Goal: Find specific page/section: Find specific page/section

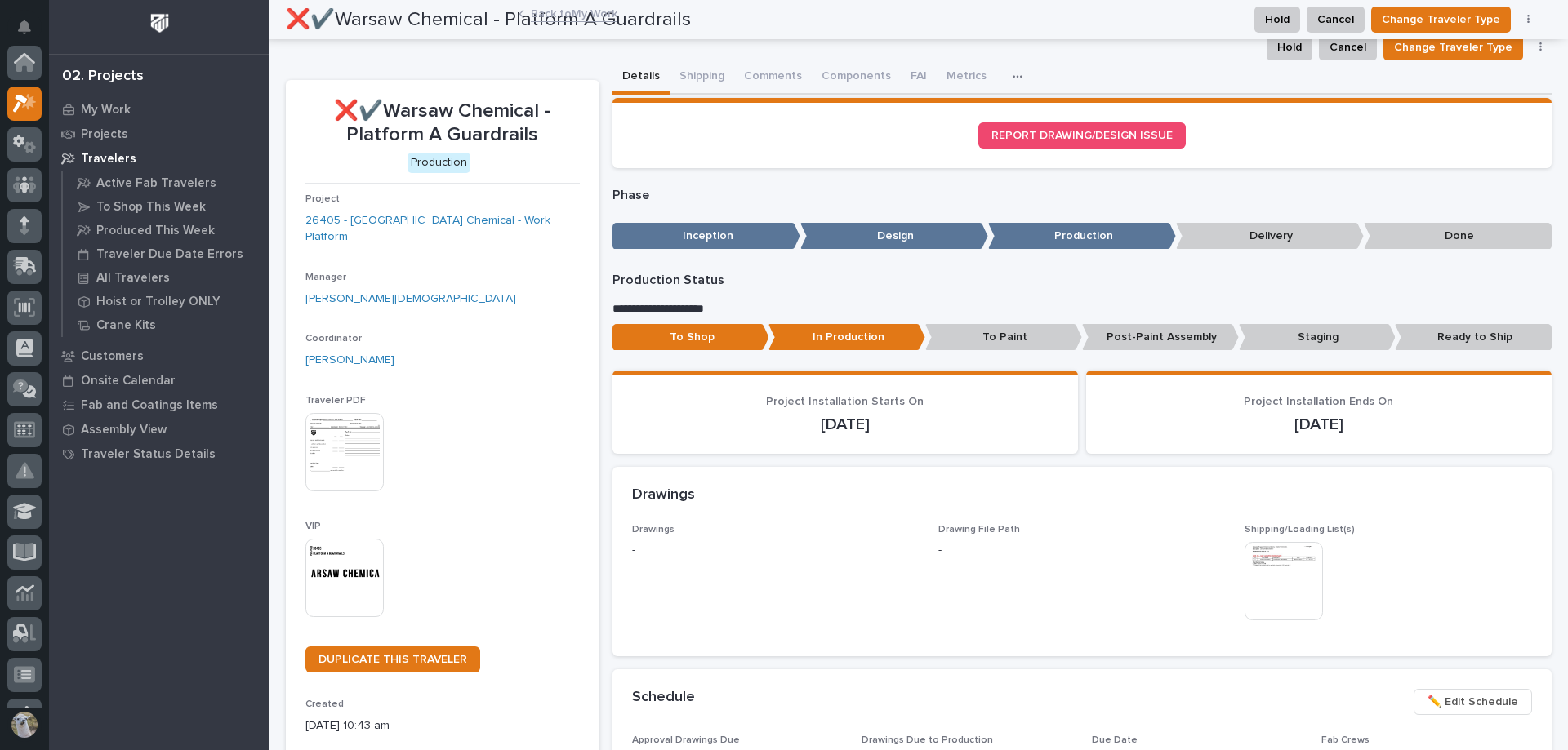
scroll to position [40, 0]
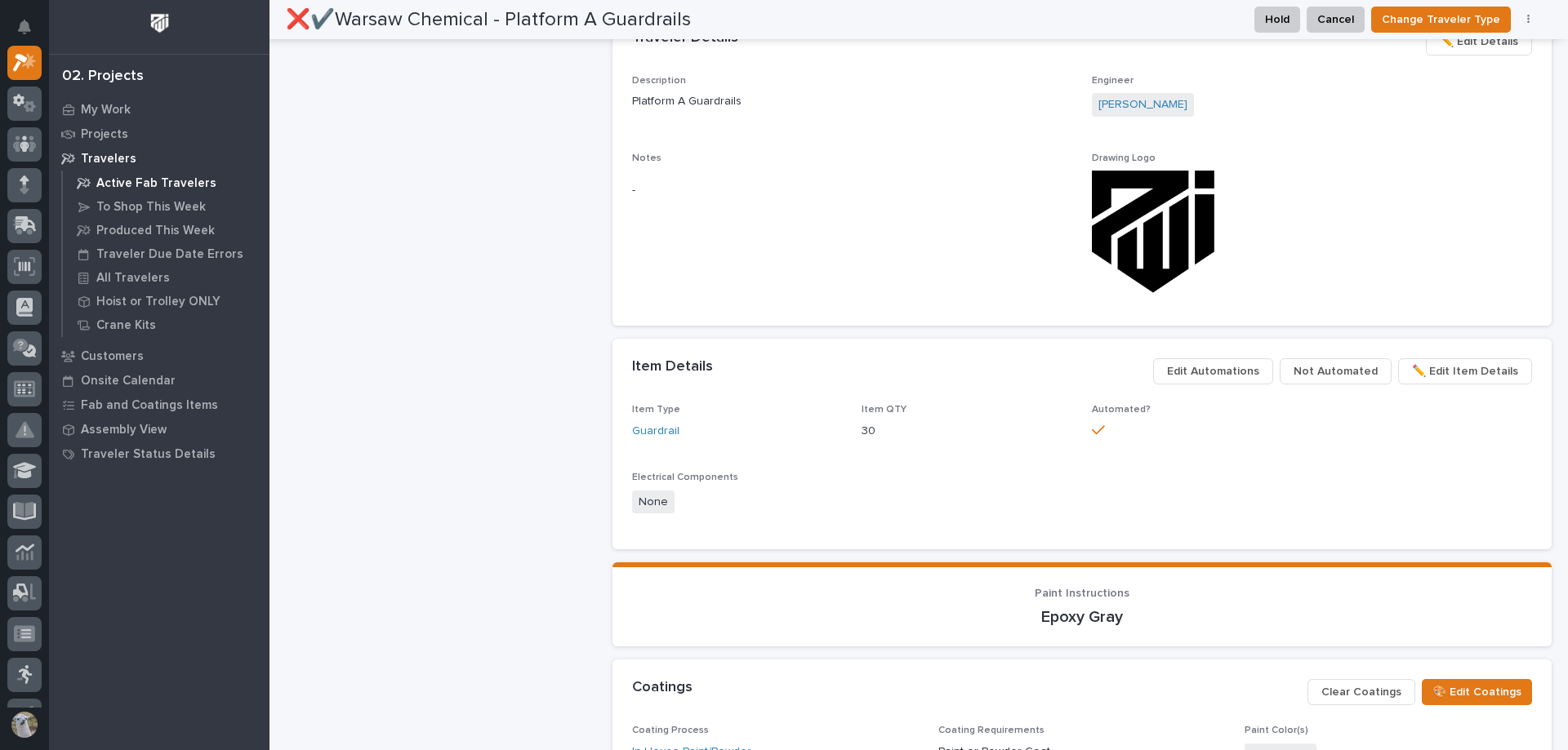
click at [144, 180] on p "Active Fab Travelers" at bounding box center [156, 184] width 120 height 15
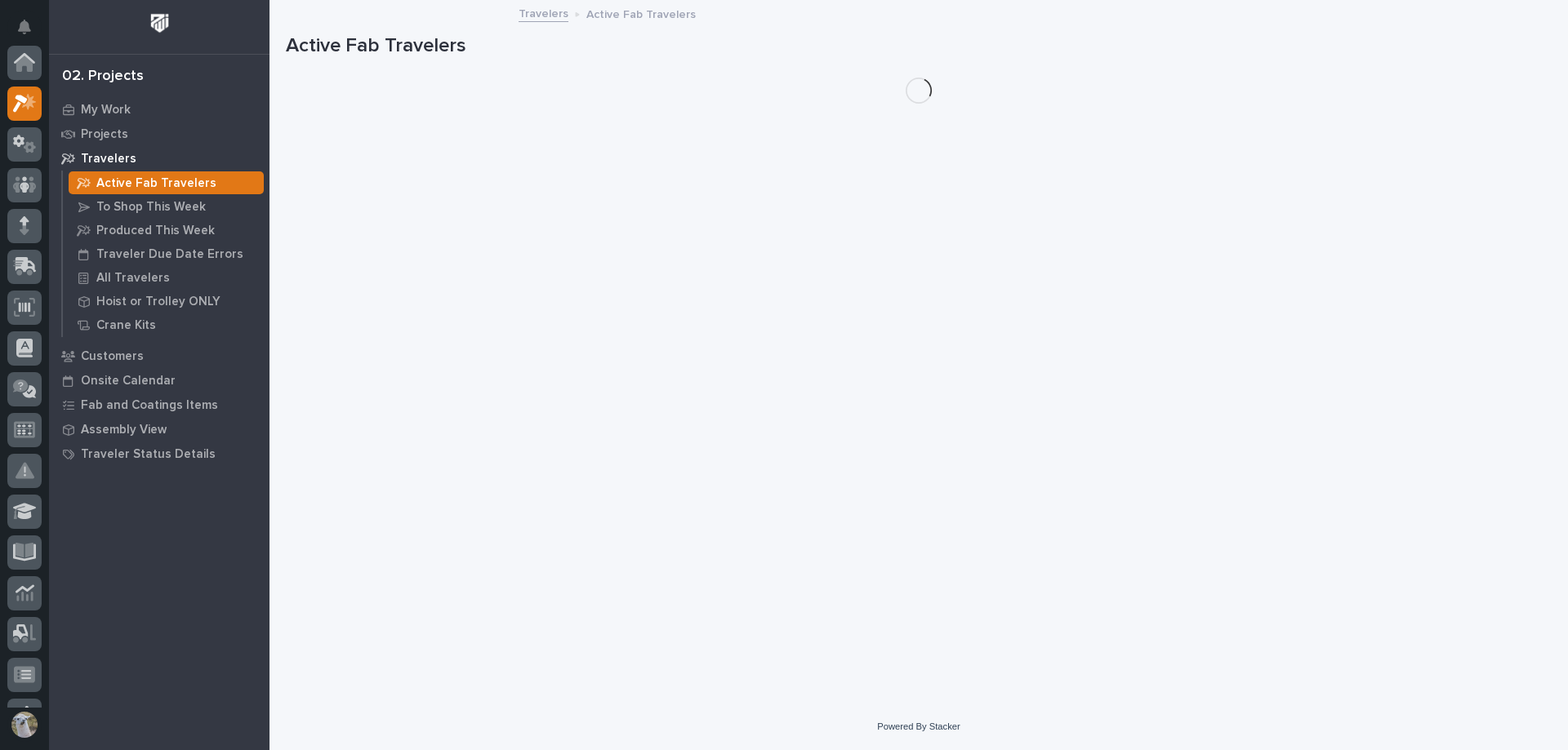
scroll to position [40, 0]
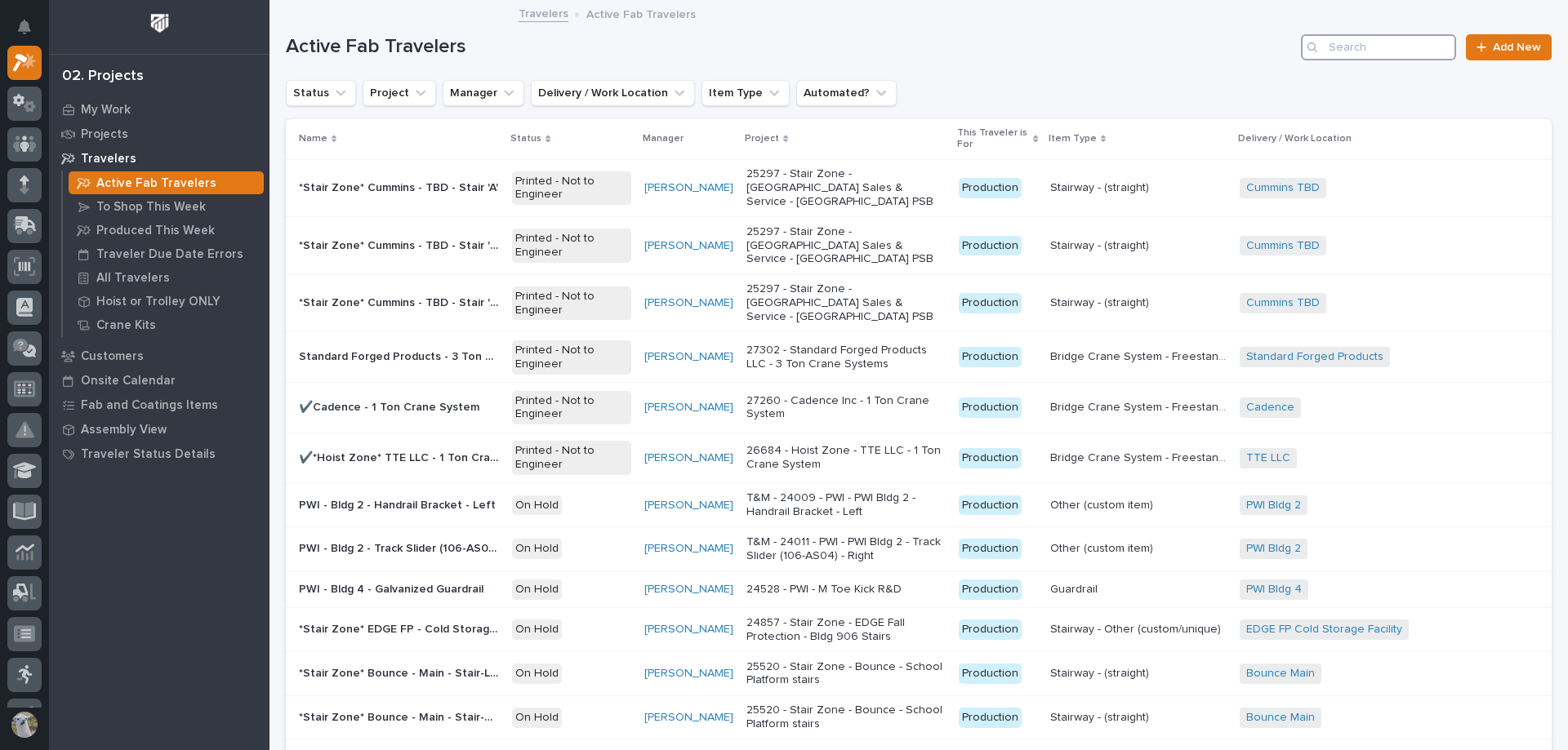
click at [1421, 40] on input "Search" at bounding box center [1378, 47] width 155 height 26
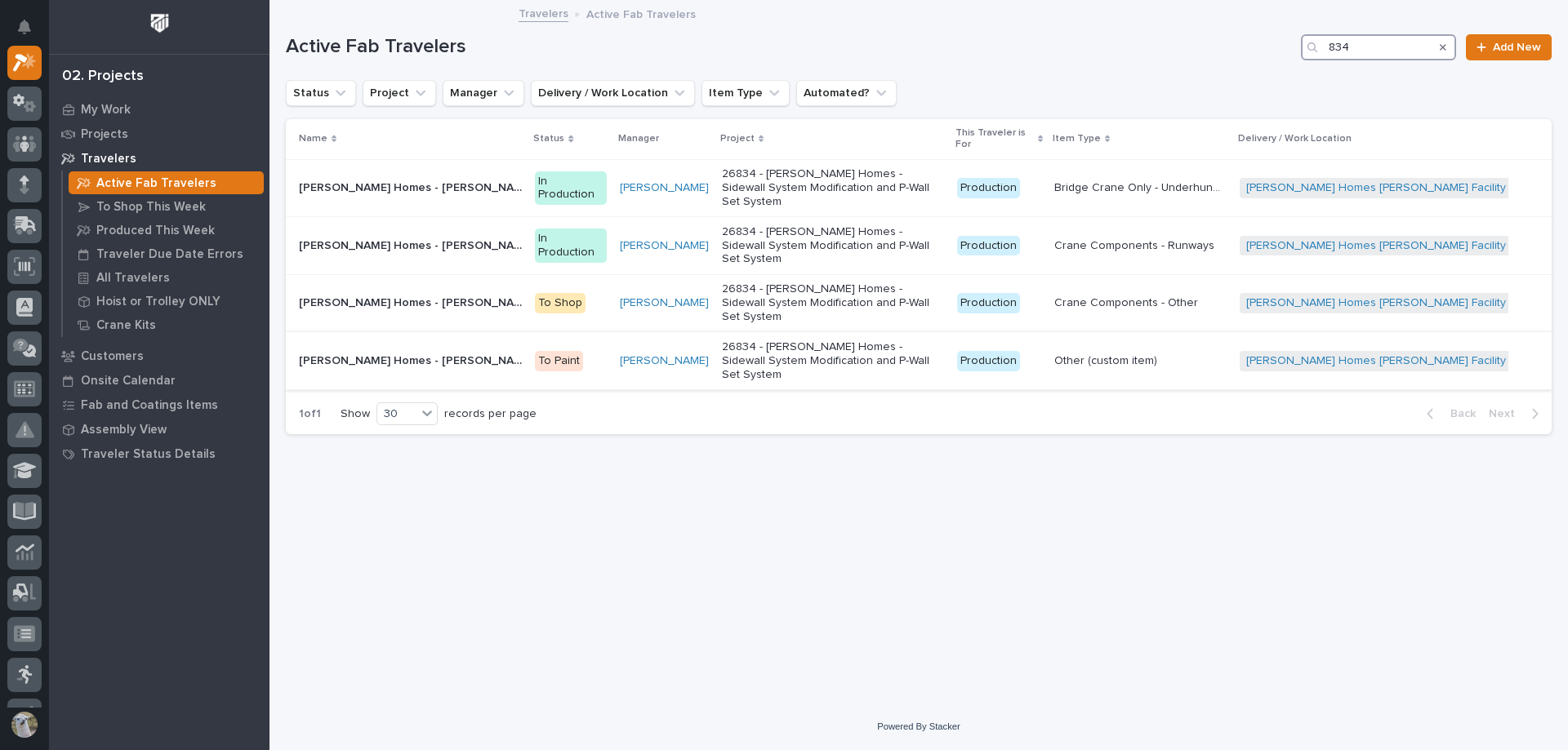
type input "834"
click at [491, 351] on p "[PERSON_NAME] Homes - [PERSON_NAME] Facility - Sidewall Bridge Extension" at bounding box center [411, 360] width 226 height 18
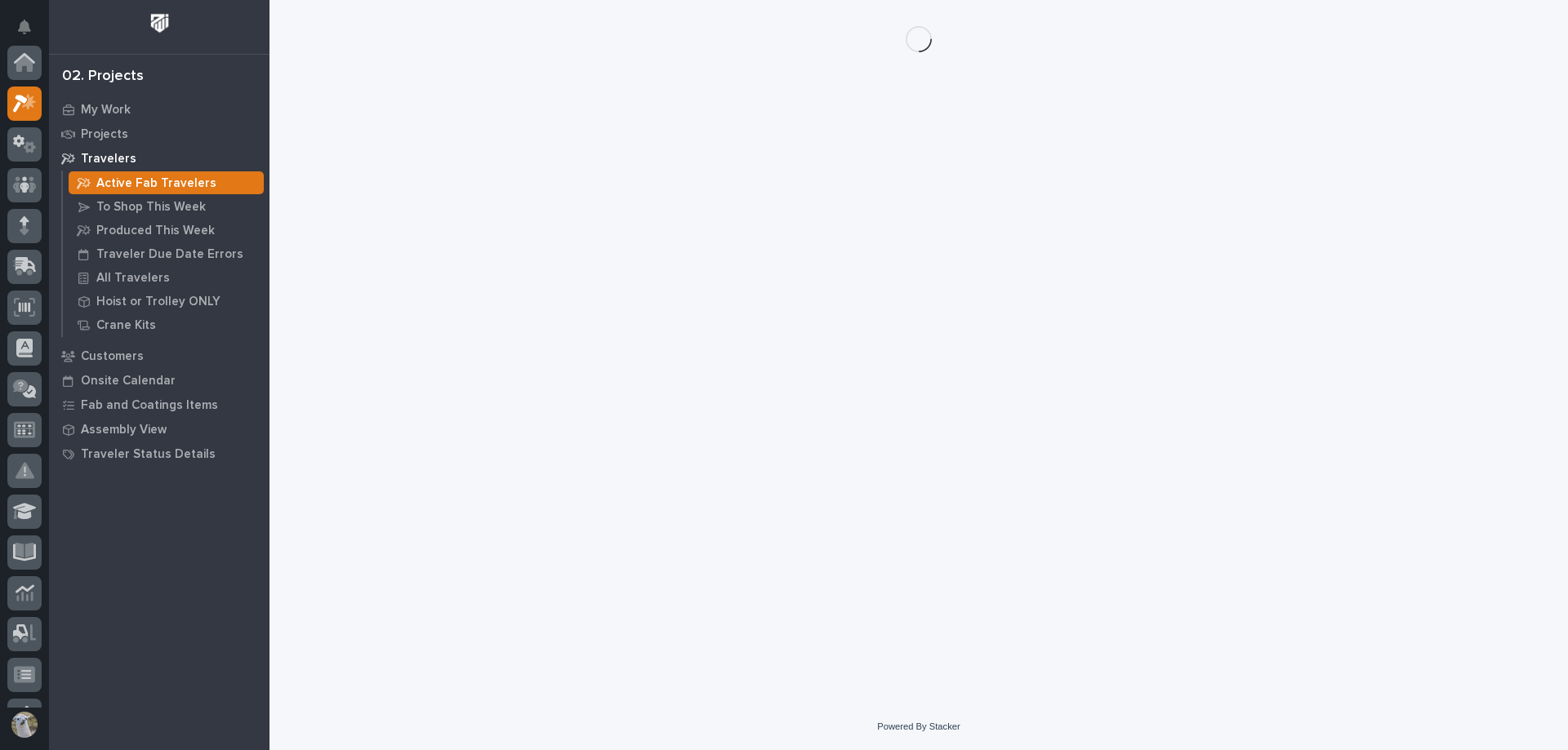
scroll to position [40, 0]
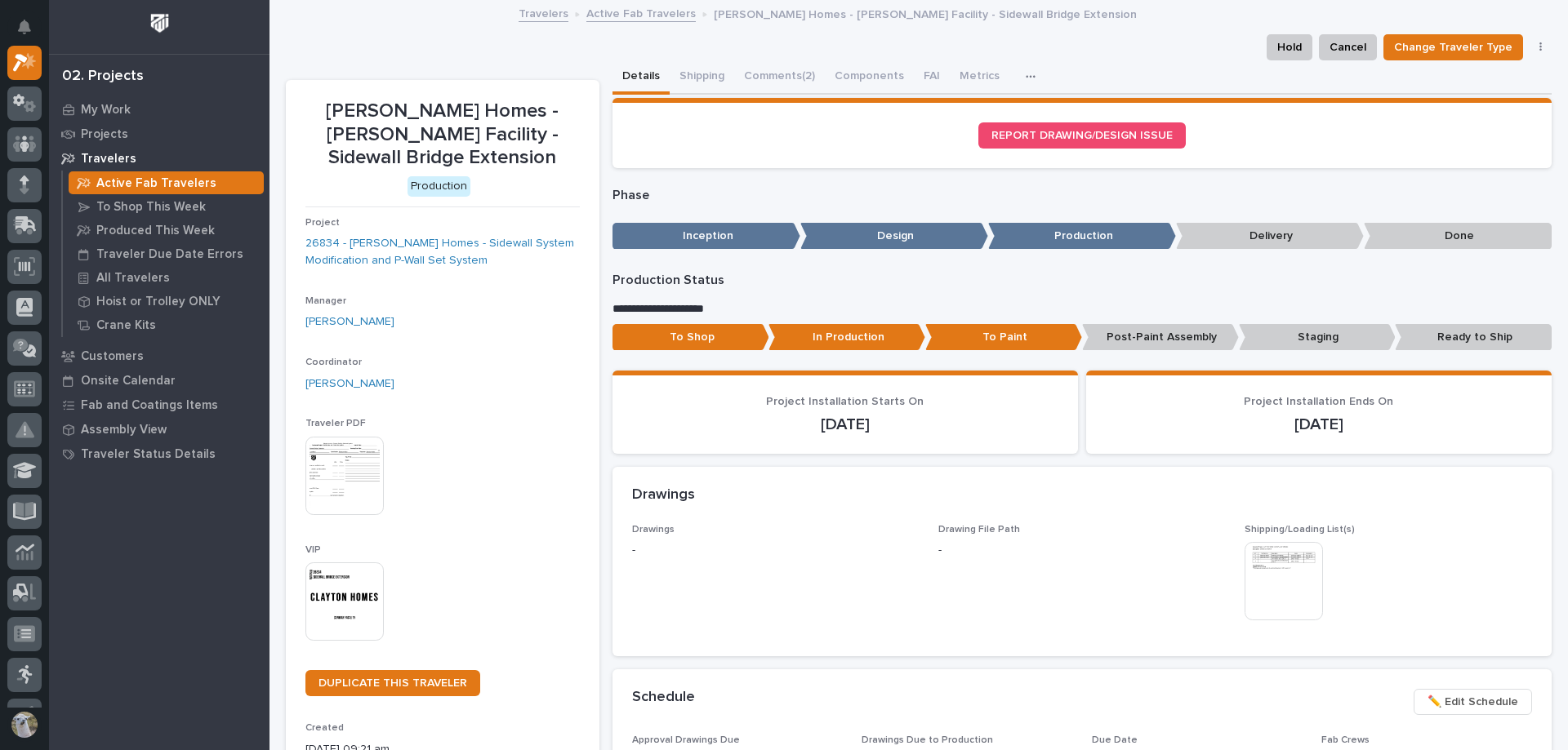
click at [654, 13] on link "Active Fab Travelers" at bounding box center [640, 12] width 110 height 18
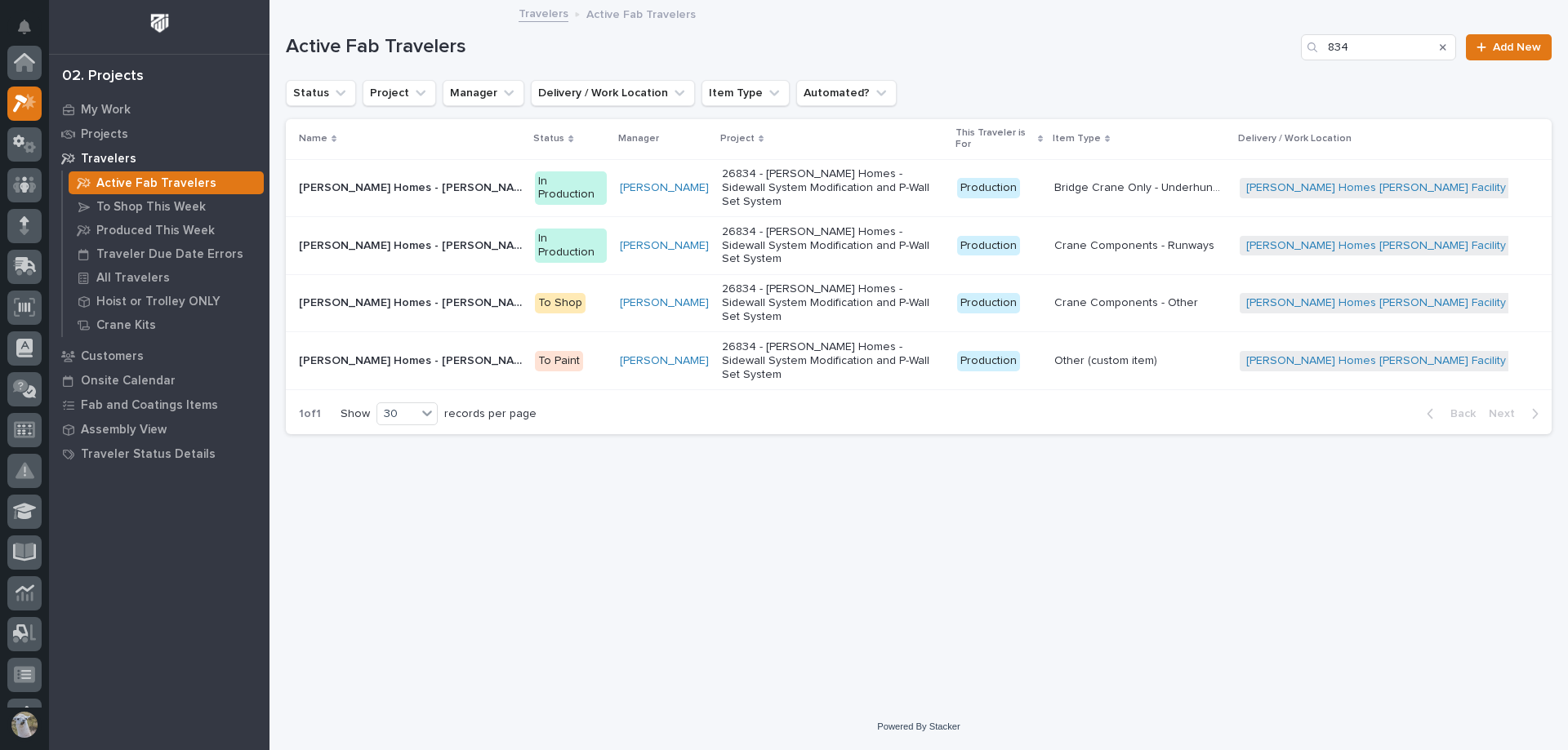
scroll to position [40, 0]
click at [484, 236] on p "[PERSON_NAME] Homes - [PERSON_NAME] Facility - Runways" at bounding box center [411, 245] width 226 height 18
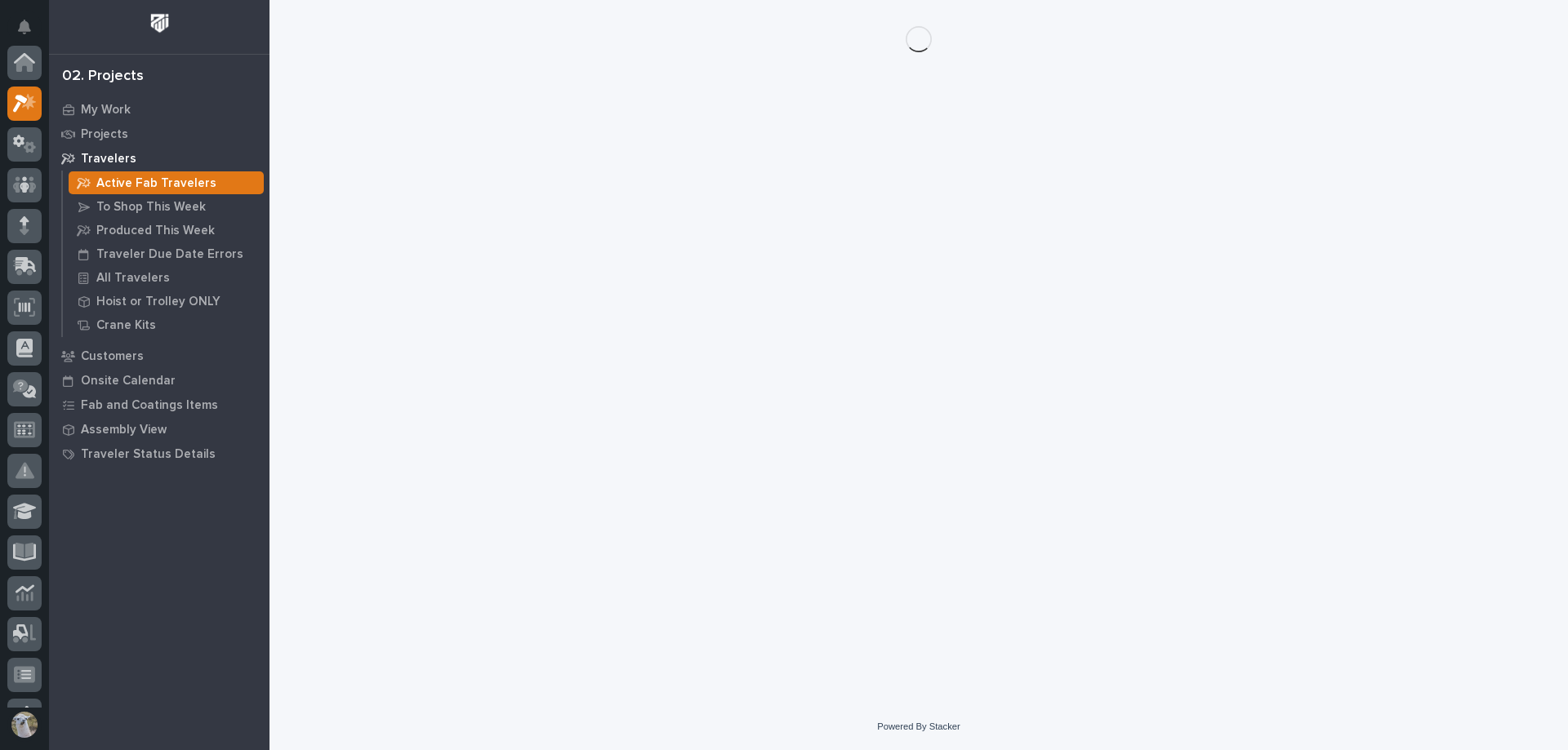
scroll to position [40, 0]
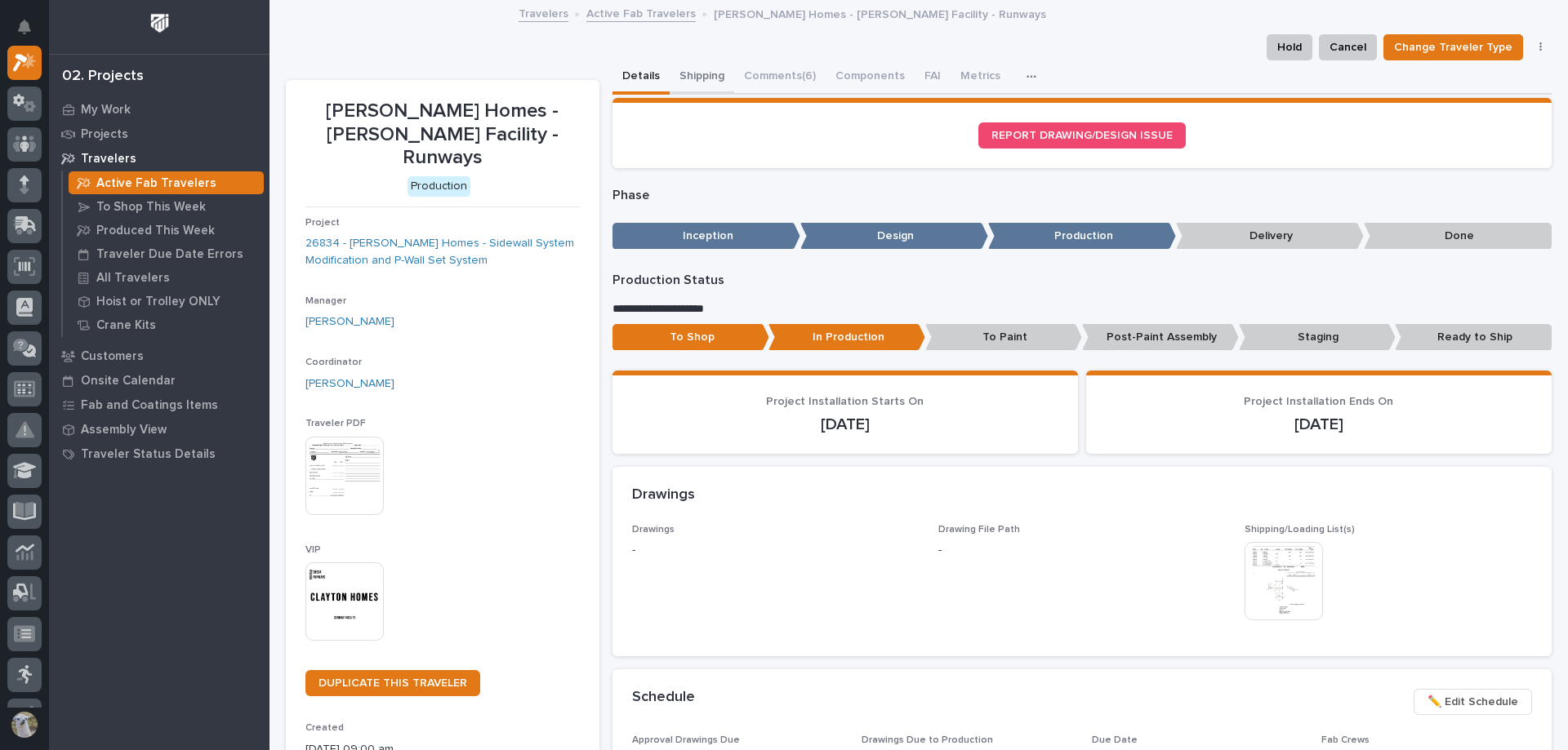
click at [703, 75] on button "Shipping" at bounding box center [701, 77] width 64 height 34
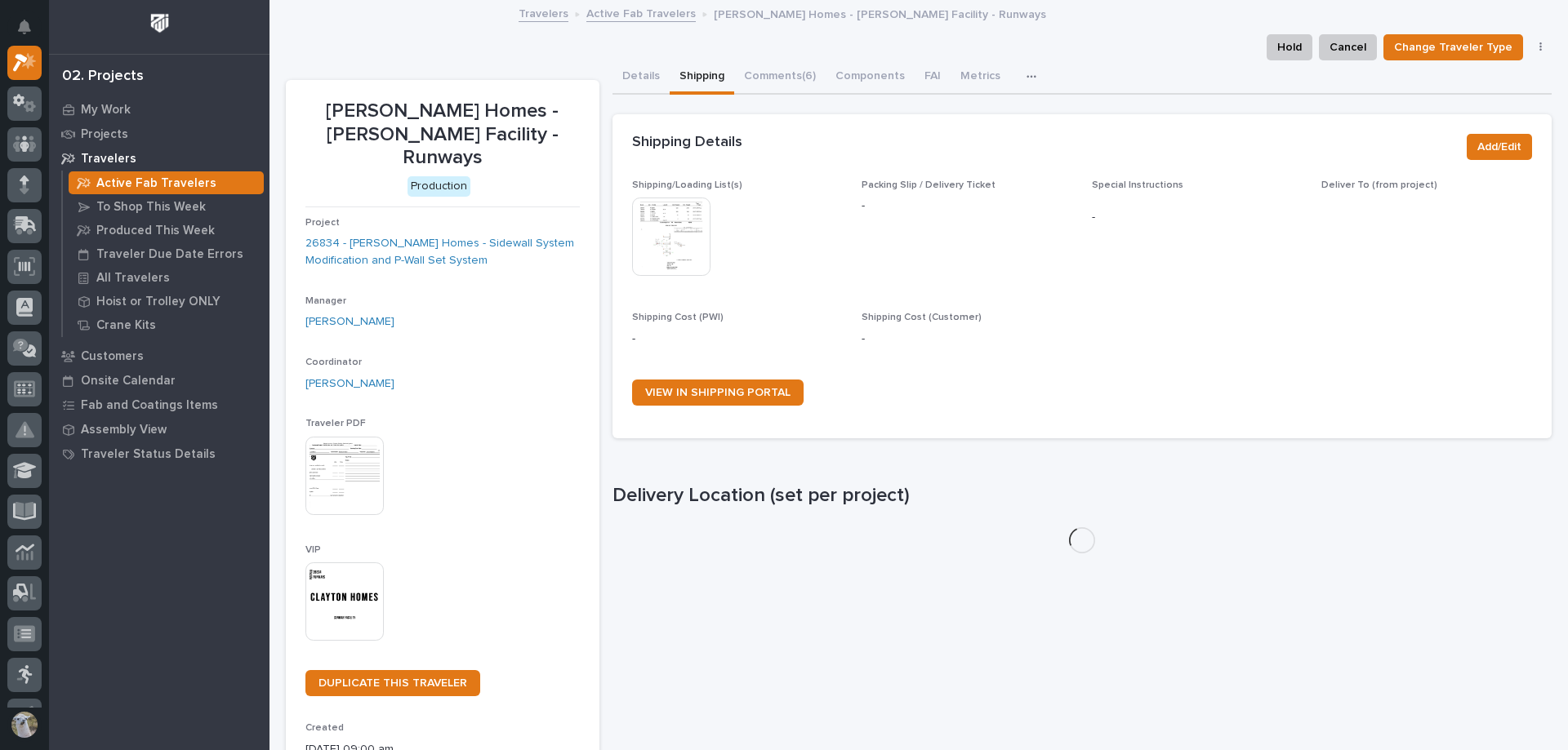
click at [684, 224] on img at bounding box center [670, 236] width 78 height 78
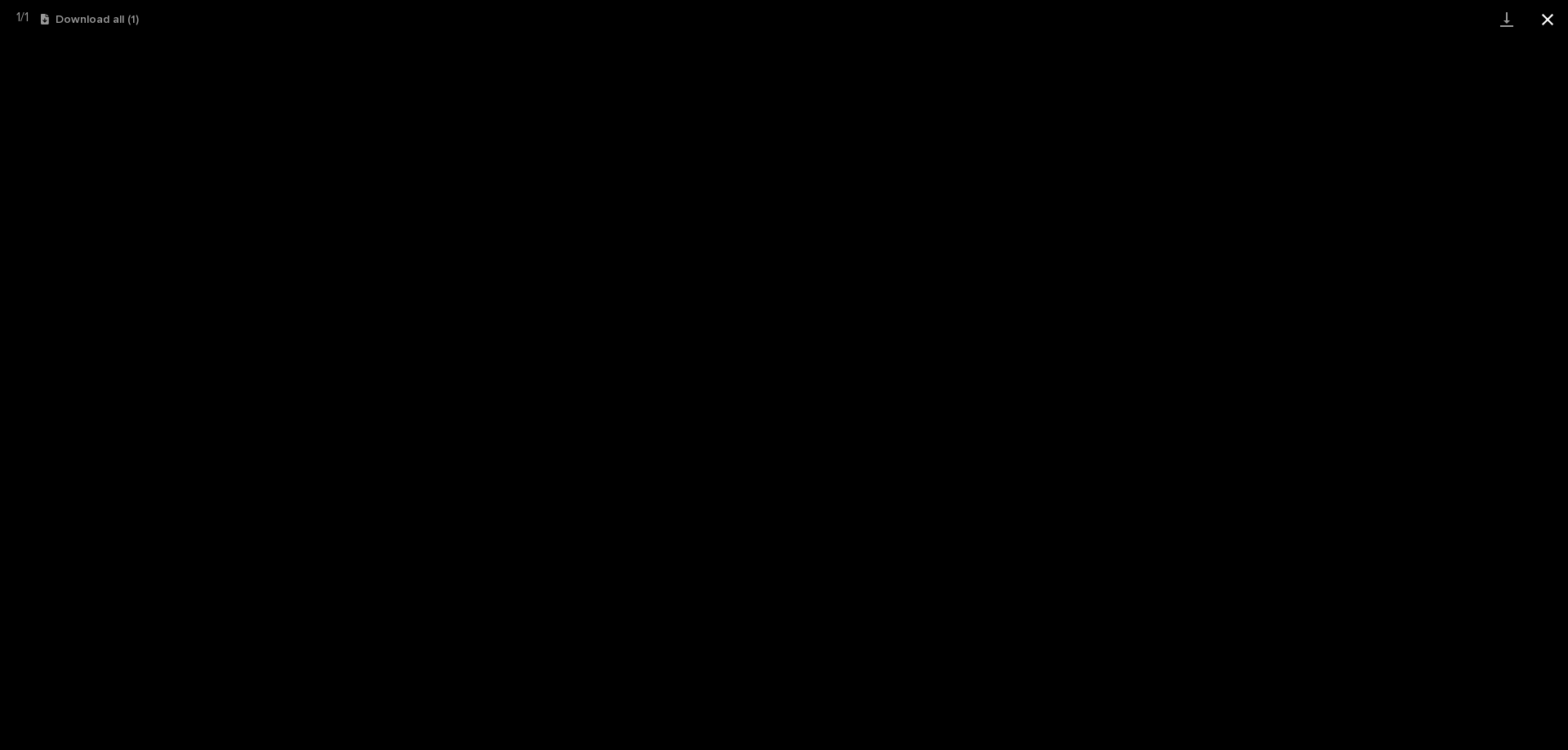
click at [1559, 23] on button "Close gallery" at bounding box center [1547, 19] width 40 height 39
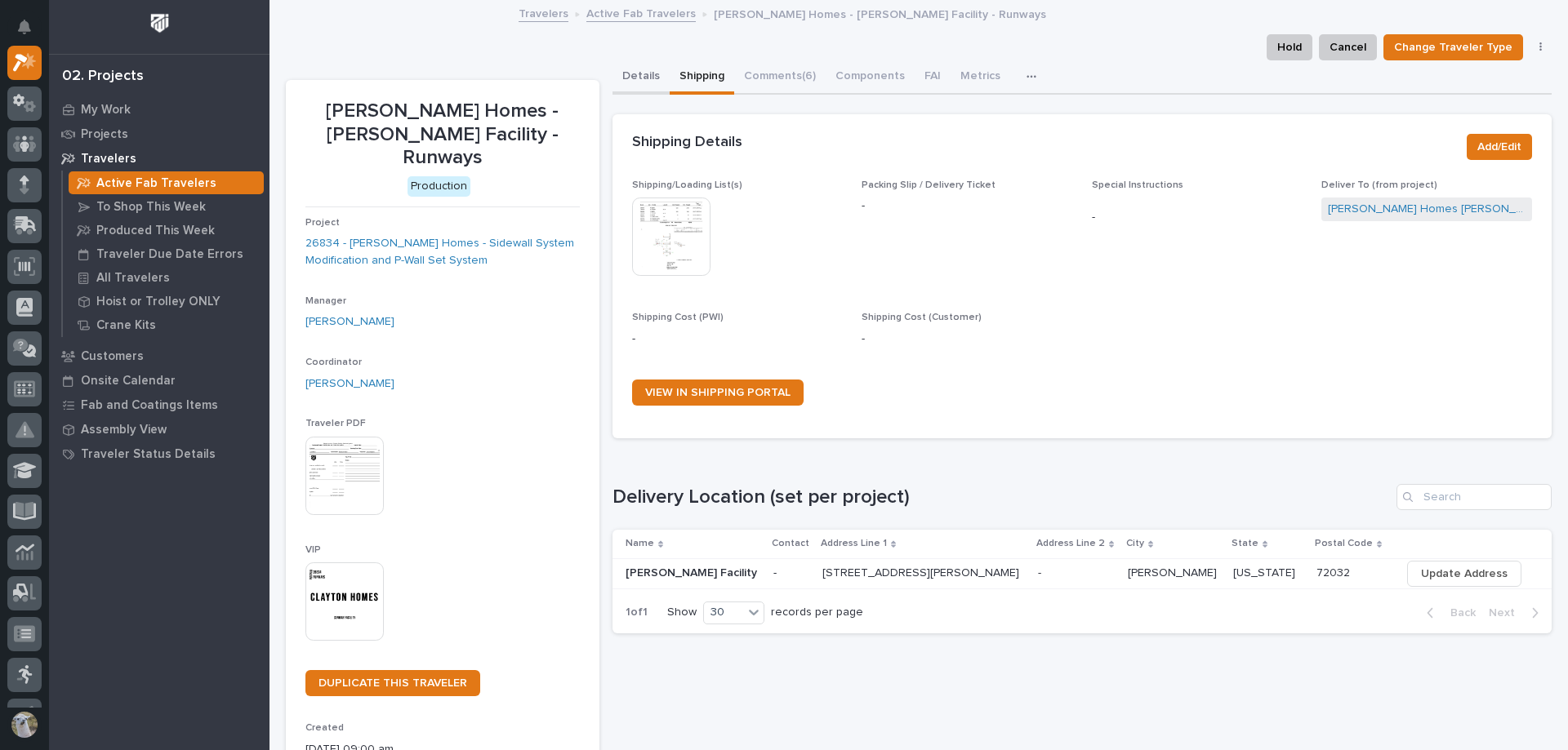
click at [655, 72] on button "Details" at bounding box center [640, 77] width 57 height 34
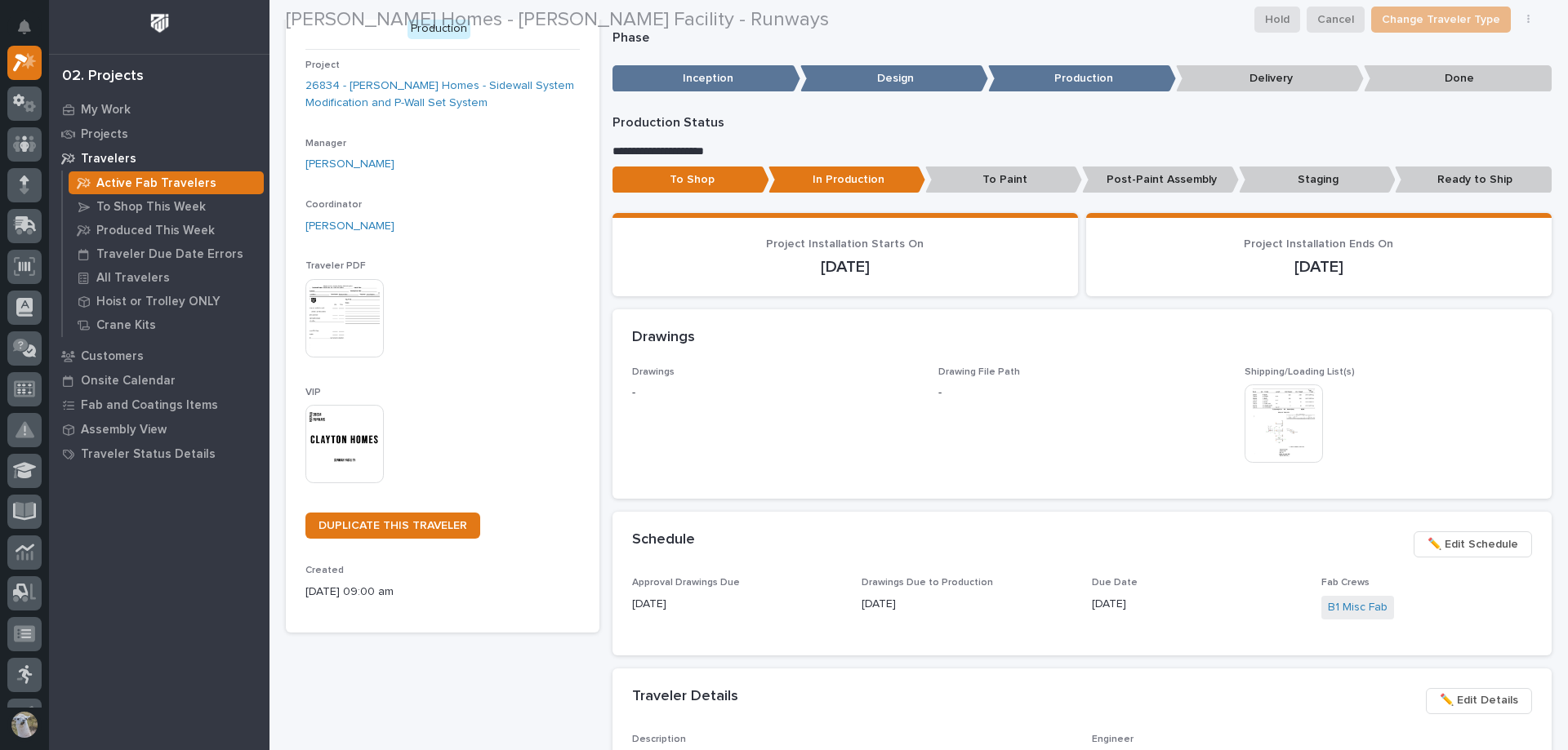
scroll to position [163, 0]
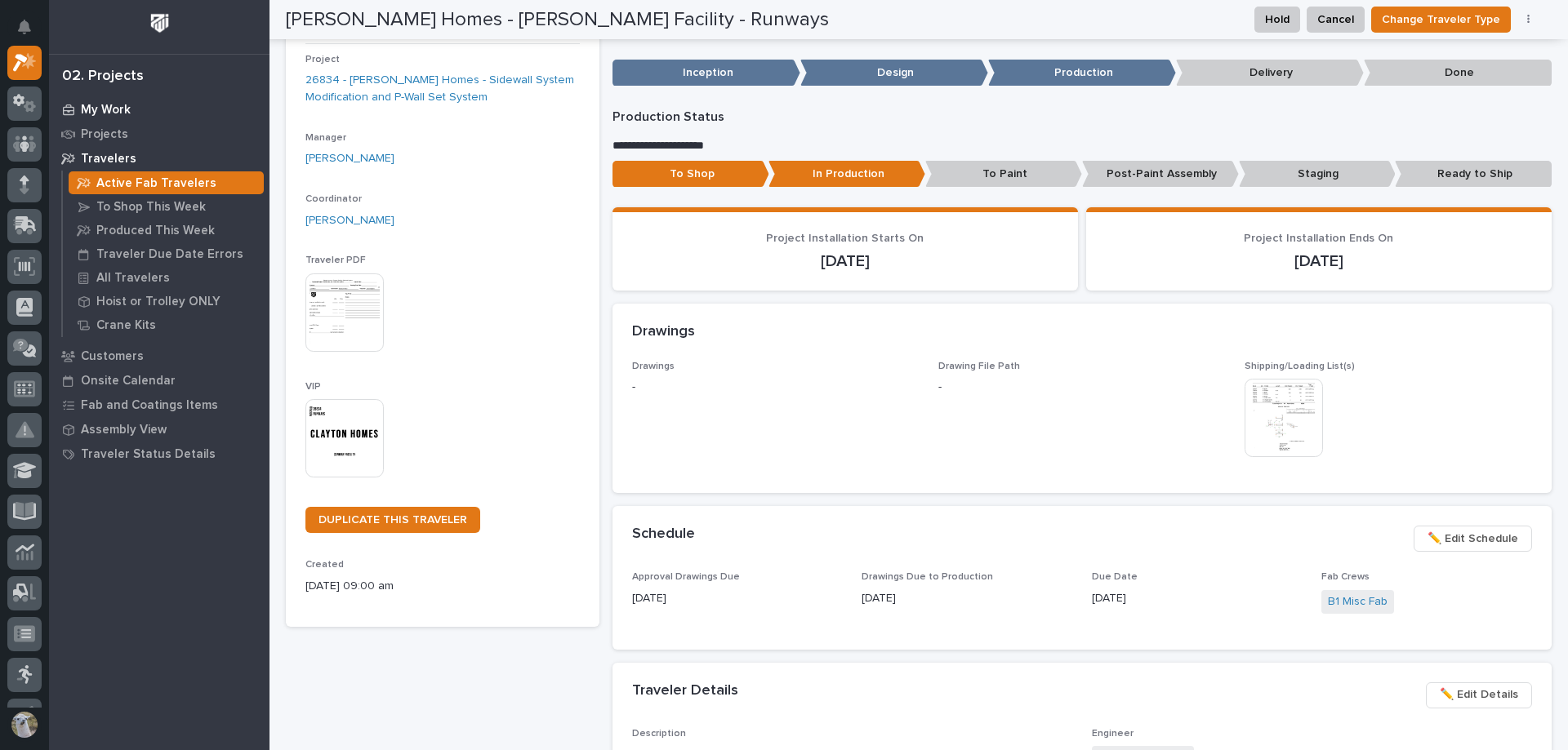
click at [130, 104] on div "My Work" at bounding box center [159, 110] width 213 height 23
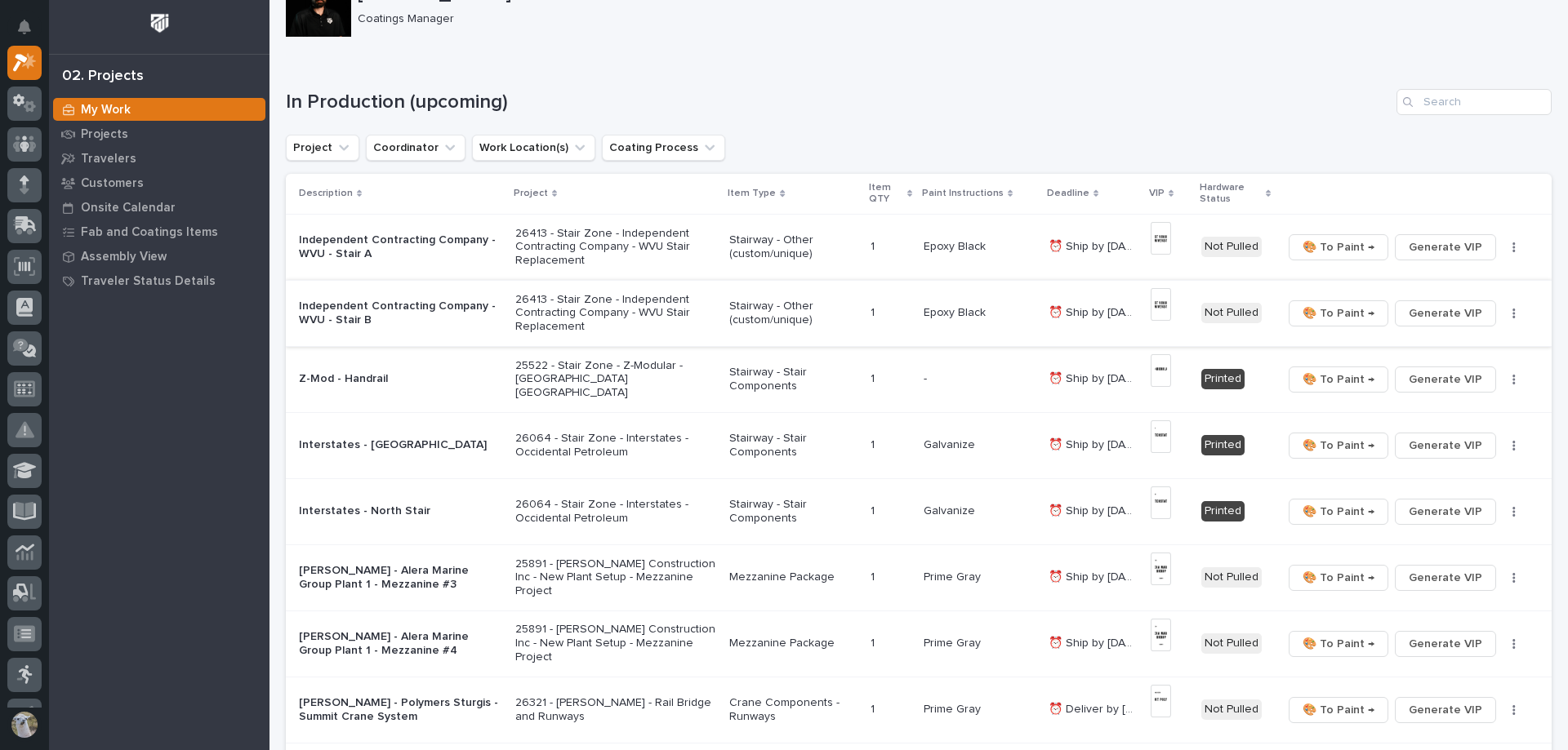
scroll to position [163, 0]
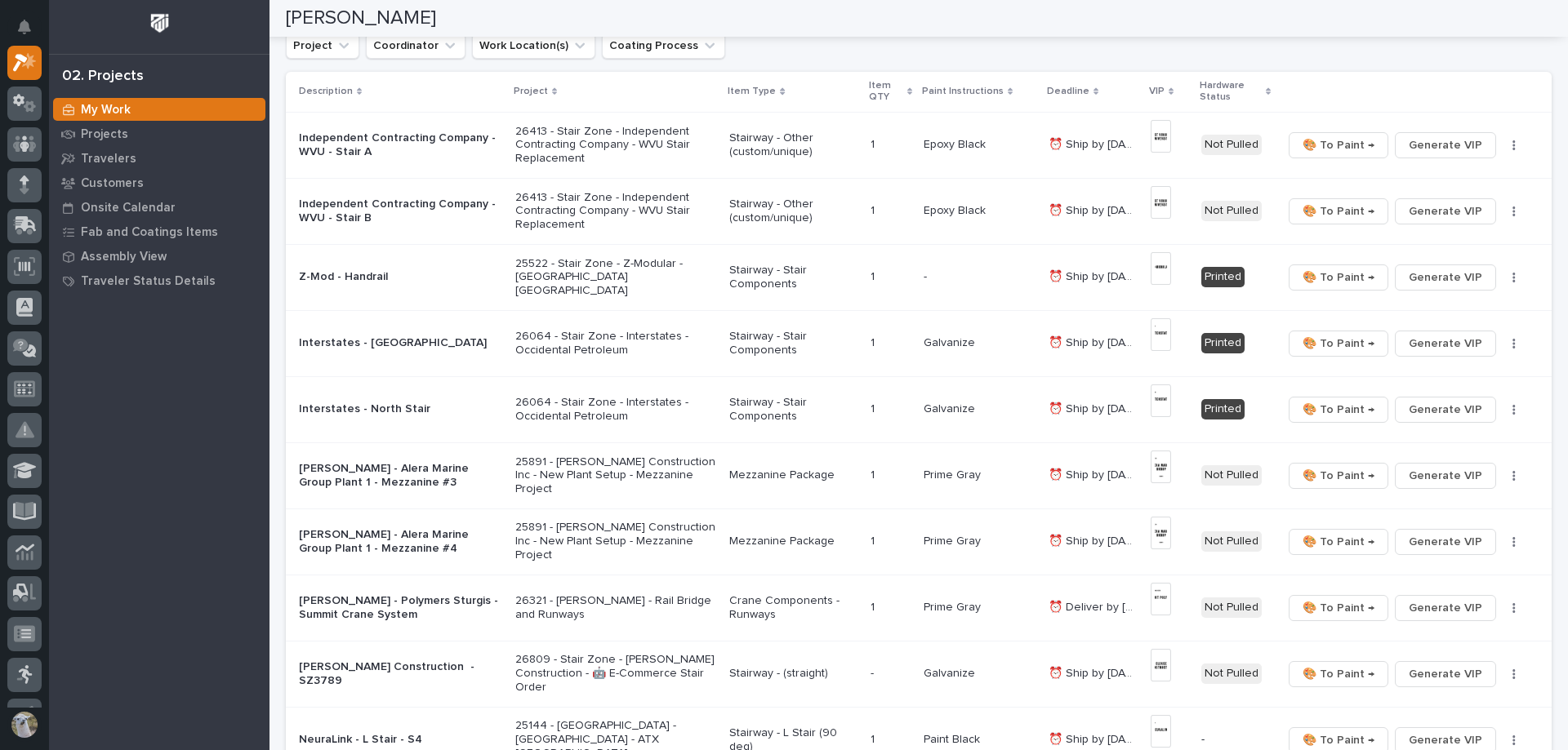
click at [343, 478] on p "[PERSON_NAME] - Alera Marine Group Plant 1 - Mezzanine #3" at bounding box center [400, 476] width 203 height 28
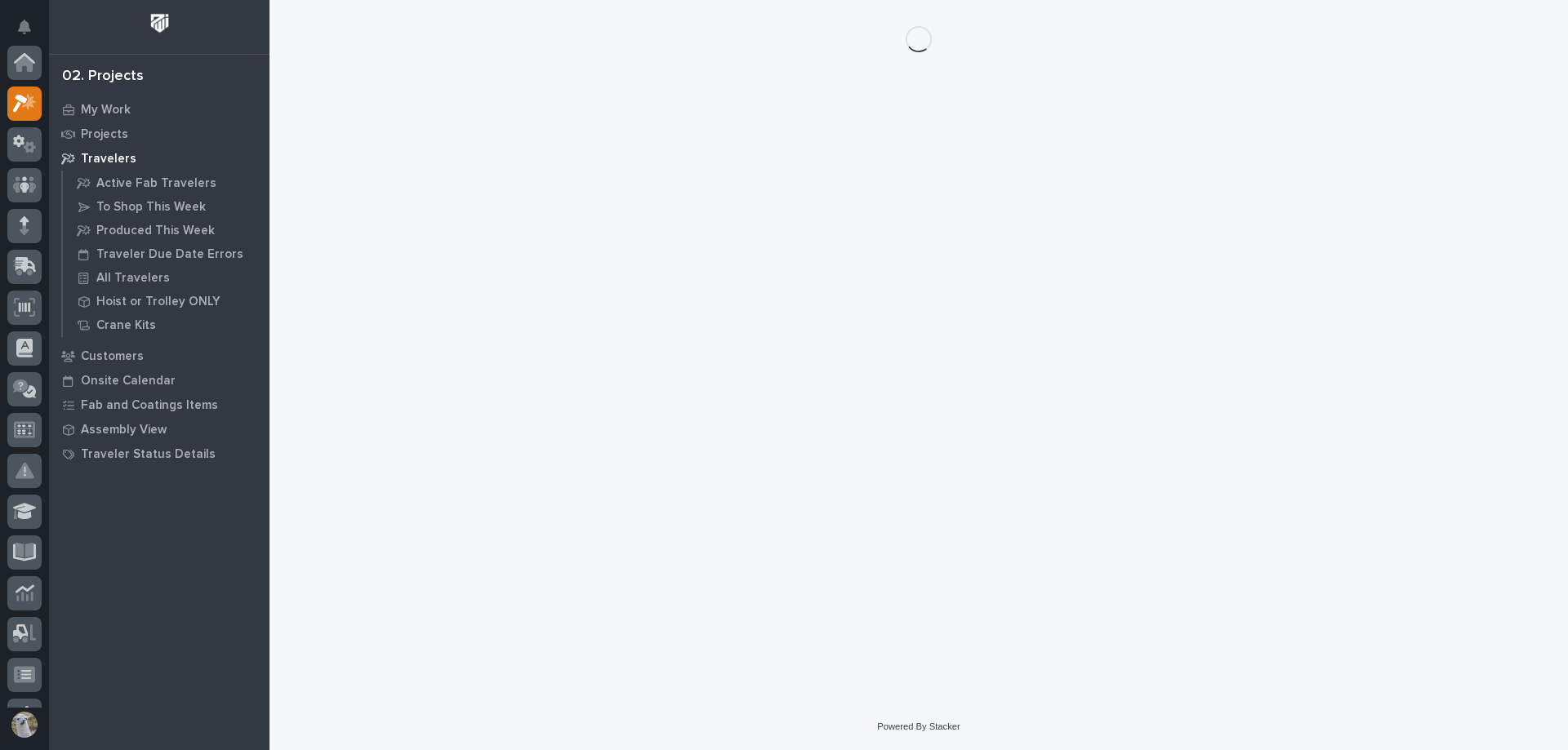
scroll to position [40, 0]
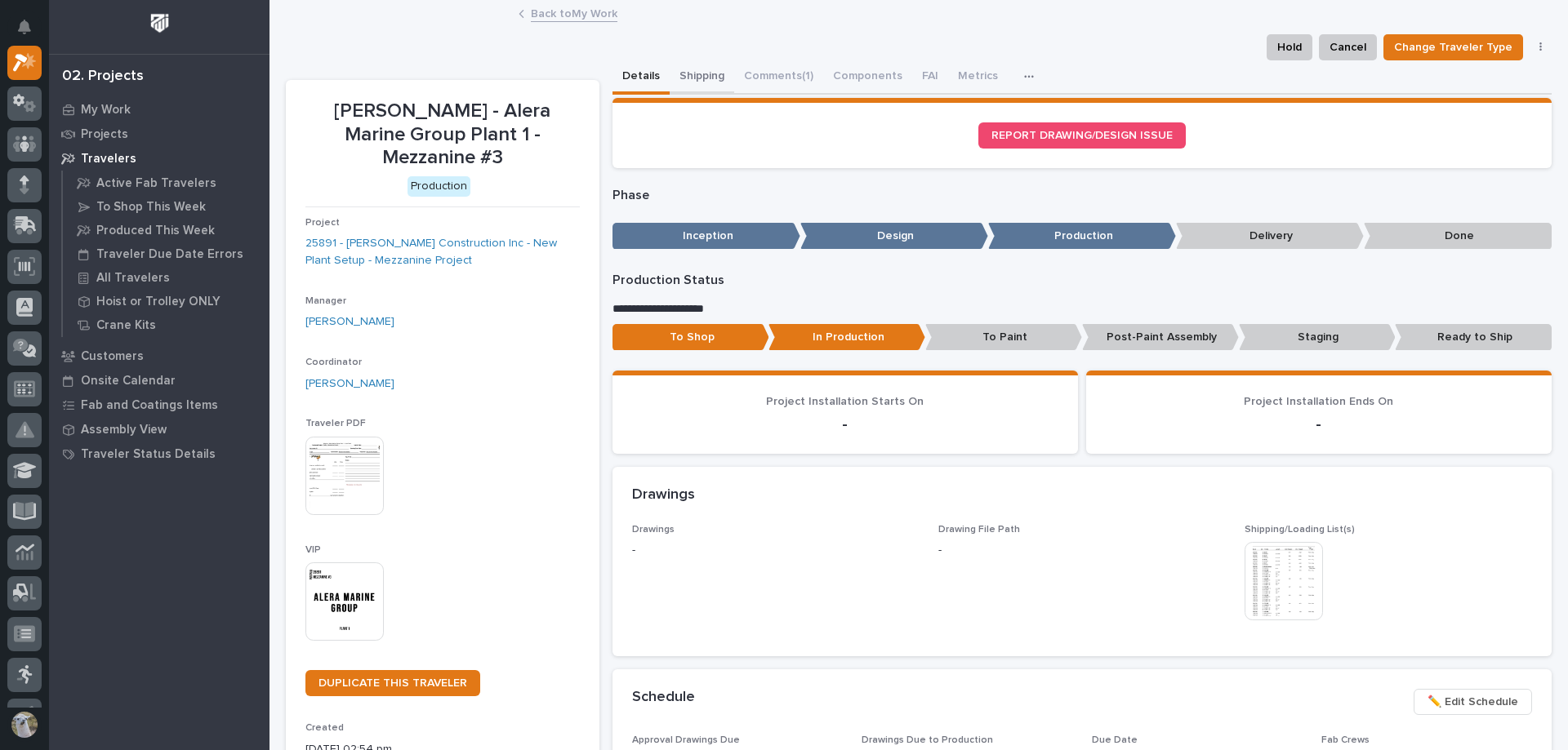
click at [688, 73] on button "Shipping" at bounding box center [701, 77] width 64 height 34
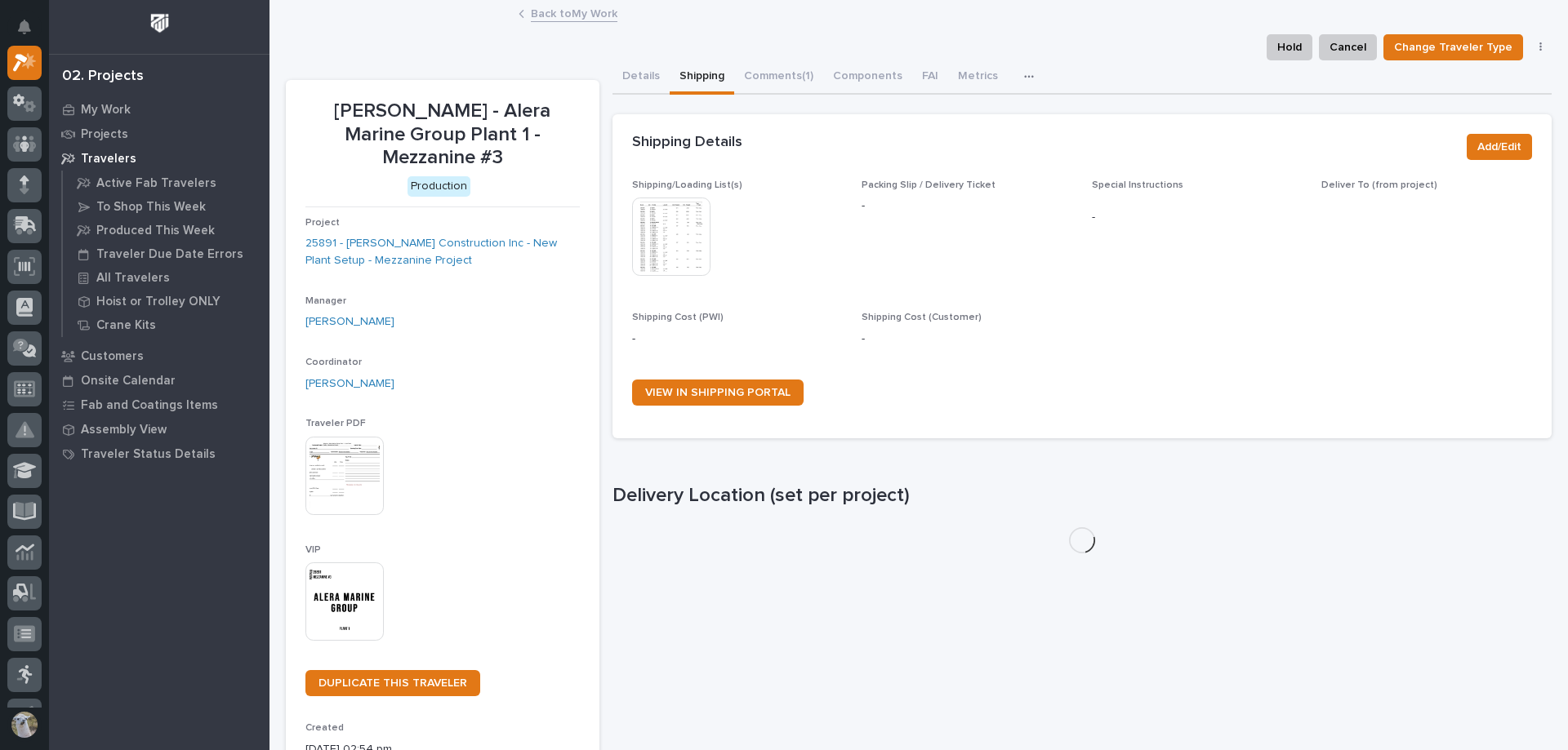
click at [666, 249] on img at bounding box center [670, 236] width 78 height 78
